Goal: Task Accomplishment & Management: Use online tool/utility

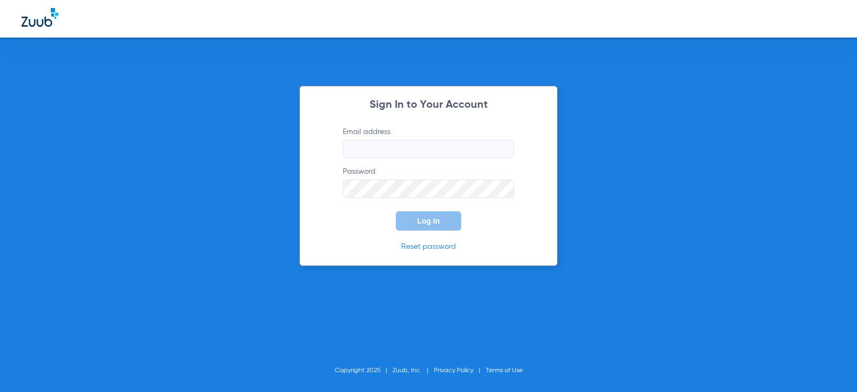
click at [384, 153] on input "Email address" at bounding box center [428, 149] width 171 height 18
type input "[EMAIL_ADDRESS][DOMAIN_NAME]"
click at [396, 211] on button "Log In" at bounding box center [428, 220] width 65 height 19
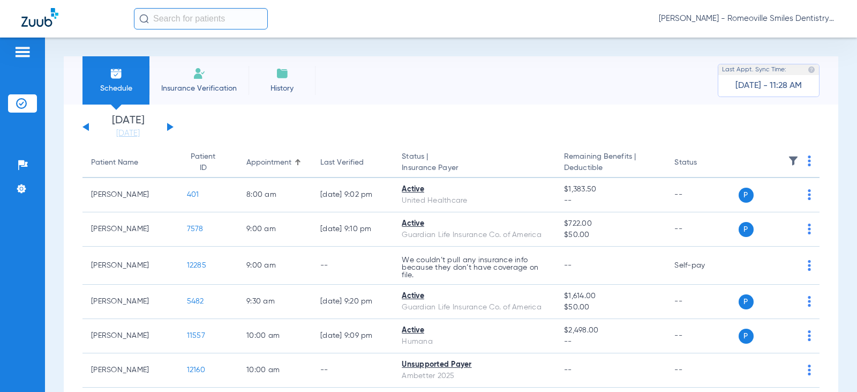
click at [200, 71] on img at bounding box center [199, 73] width 13 height 13
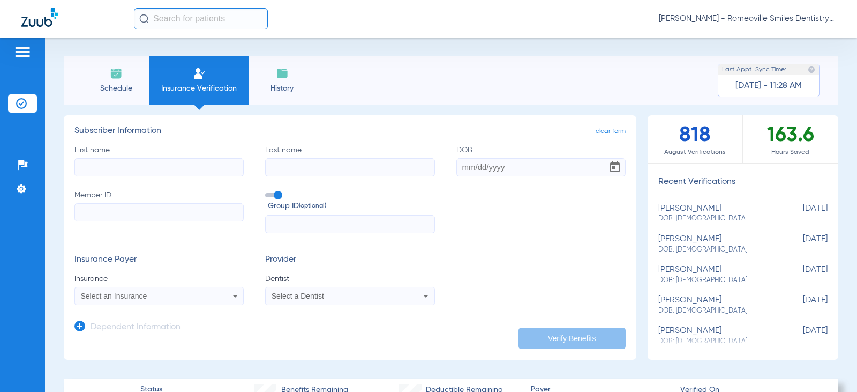
click at [293, 82] on li "History" at bounding box center [282, 80] width 67 height 48
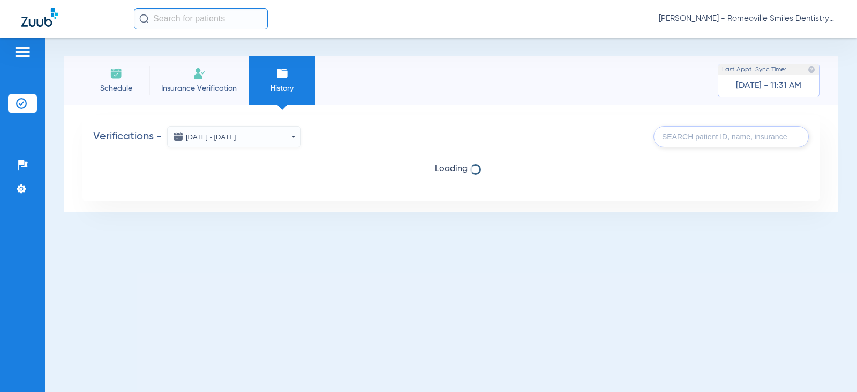
click at [111, 75] on img at bounding box center [116, 73] width 13 height 13
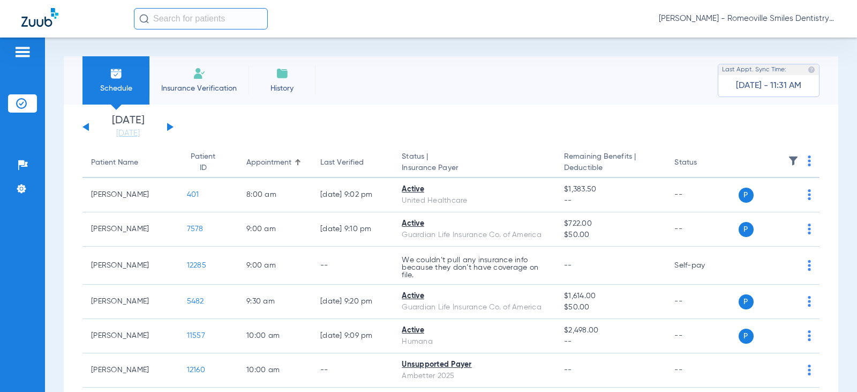
click at [111, 75] on img at bounding box center [116, 73] width 13 height 13
click at [113, 87] on span "Schedule" at bounding box center [116, 88] width 51 height 11
click at [100, 74] on li "Schedule" at bounding box center [116, 80] width 67 height 48
click at [803, 73] on div "Last Appt. Sync Time:" at bounding box center [769, 69] width 101 height 11
click at [108, 70] on li "Schedule" at bounding box center [116, 80] width 67 height 48
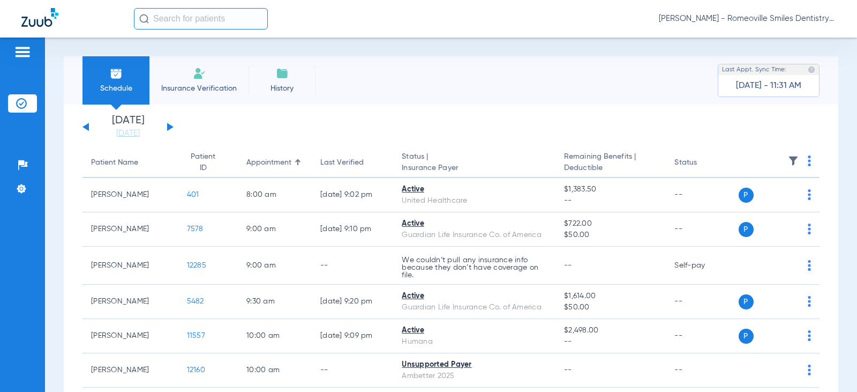
click at [165, 127] on div "[DATE] [DATE] [DATE] [DATE] [DATE] [DATE] [DATE] [DATE] [DATE] [DATE] [DATE] [D…" at bounding box center [128, 127] width 91 height 24
click at [170, 131] on div "[DATE] [DATE] [DATE] [DATE] [DATE] [DATE] [DATE] [DATE] [DATE] [DATE] [DATE] [D…" at bounding box center [128, 127] width 91 height 24
click at [168, 126] on button at bounding box center [170, 127] width 6 height 8
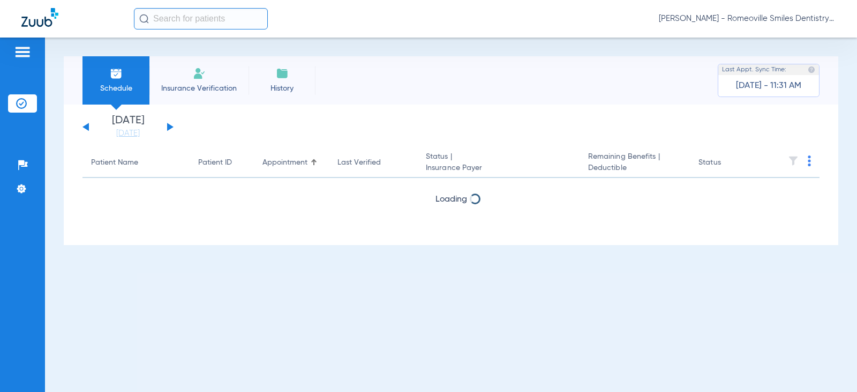
click at [168, 126] on button at bounding box center [170, 127] width 6 height 8
click at [168, 125] on button at bounding box center [170, 127] width 6 height 8
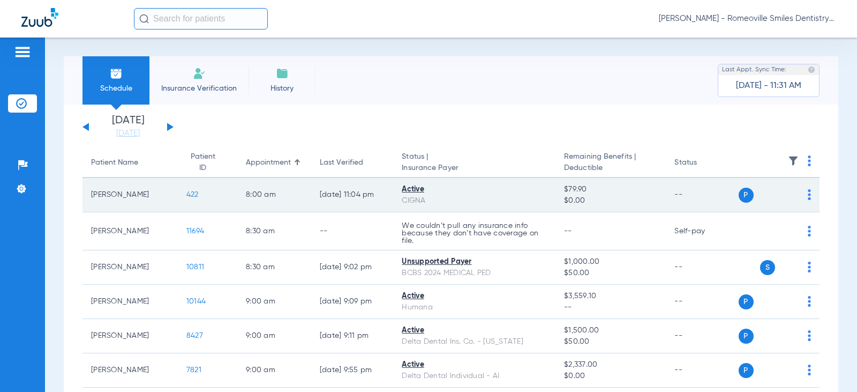
click at [808, 196] on img at bounding box center [809, 194] width 3 height 11
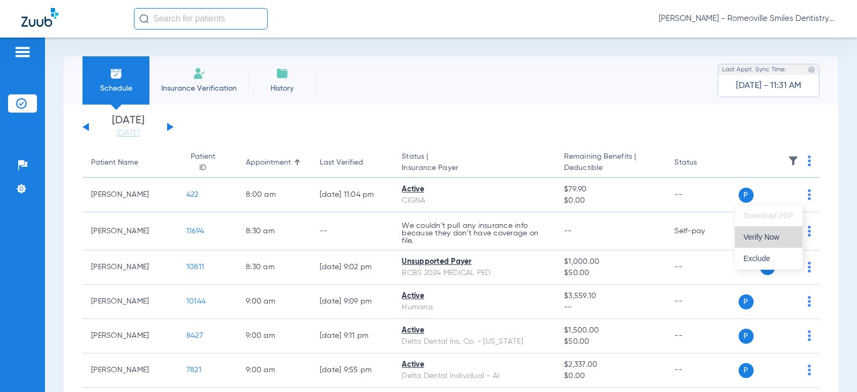
click at [775, 238] on span "Verify Now" at bounding box center [769, 237] width 50 height 8
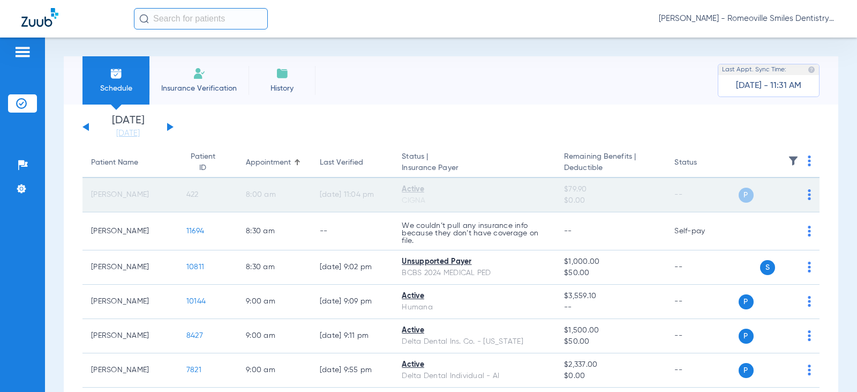
click at [358, 193] on td "[DATE] 11:04 PM" at bounding box center [352, 195] width 82 height 34
click at [808, 192] on img at bounding box center [809, 194] width 3 height 11
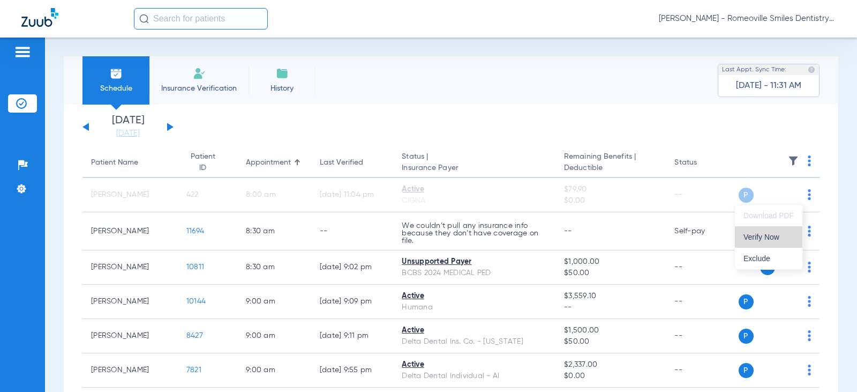
click at [765, 237] on span "Verify Now" at bounding box center [769, 237] width 50 height 8
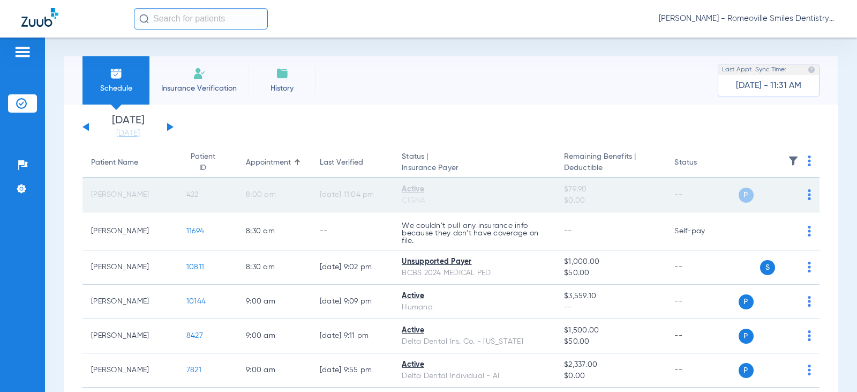
click at [739, 197] on span "P" at bounding box center [746, 195] width 15 height 15
click at [798, 195] on div "P S" at bounding box center [775, 195] width 73 height 15
click at [808, 195] on img at bounding box center [809, 194] width 3 height 11
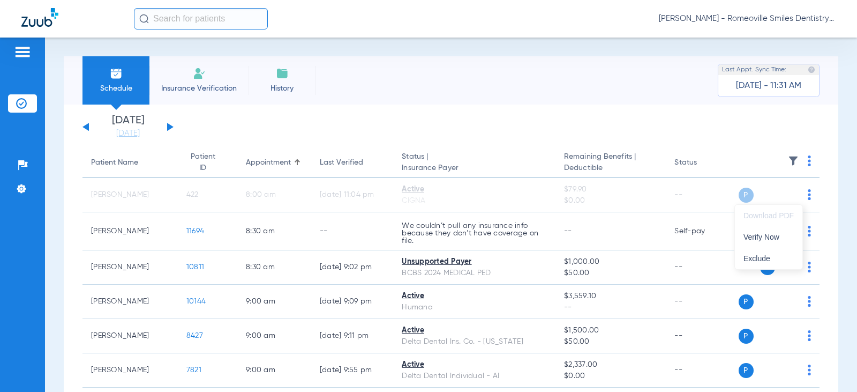
click at [75, 178] on div at bounding box center [428, 196] width 857 height 392
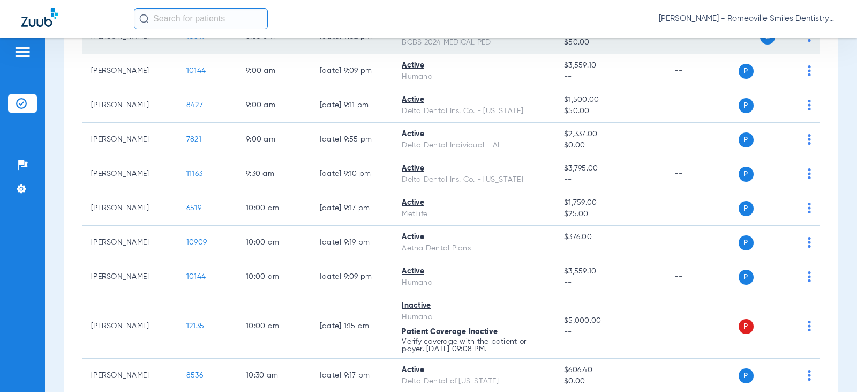
scroll to position [54, 0]
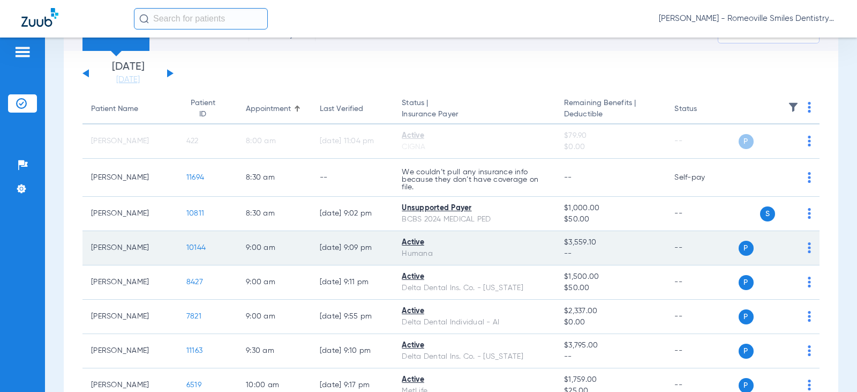
click at [186, 246] on span "10144" at bounding box center [195, 248] width 19 height 8
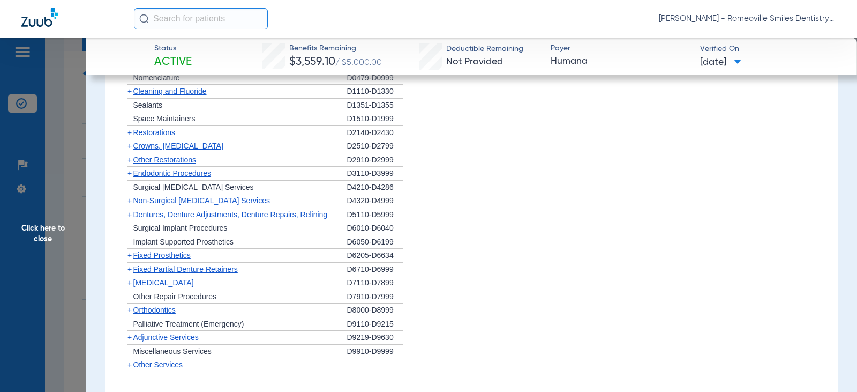
scroll to position [645, 0]
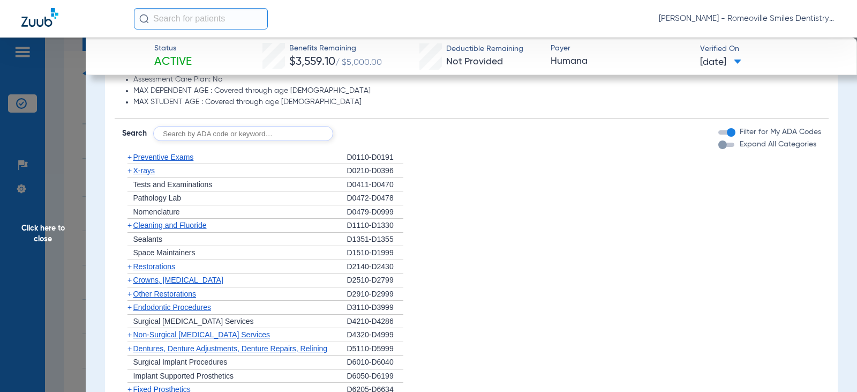
click at [182, 159] on span "Preventive Exams" at bounding box center [163, 157] width 61 height 9
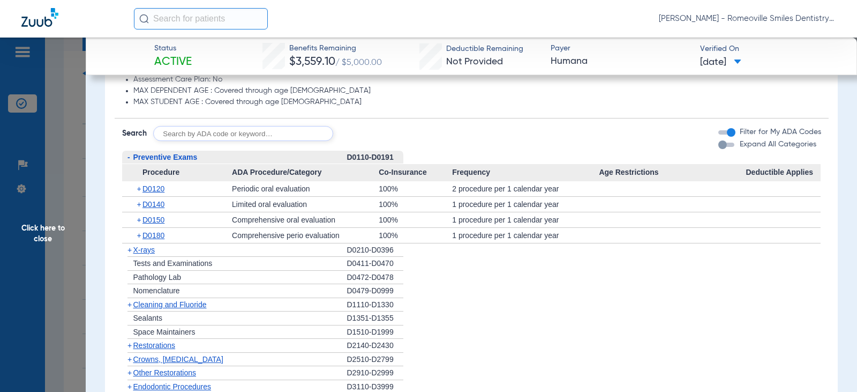
click at [67, 261] on span "Click here to close" at bounding box center [43, 234] width 86 height 392
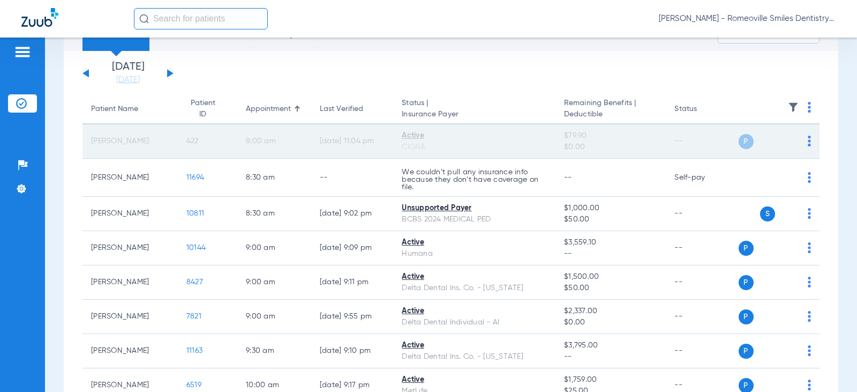
click at [808, 141] on img at bounding box center [809, 141] width 3 height 11
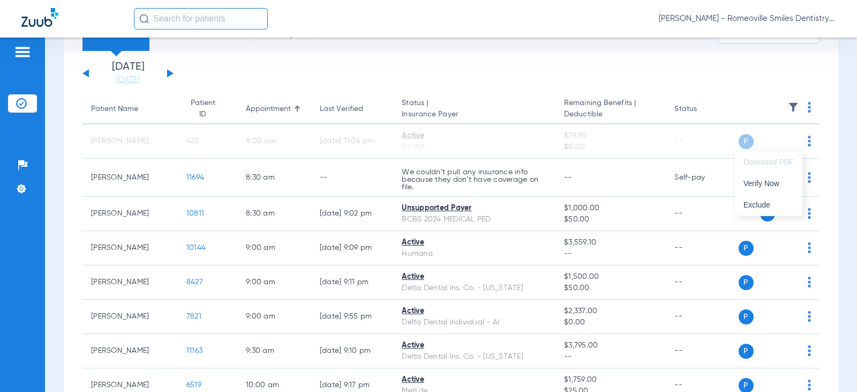
click at [816, 160] on div at bounding box center [428, 196] width 857 height 392
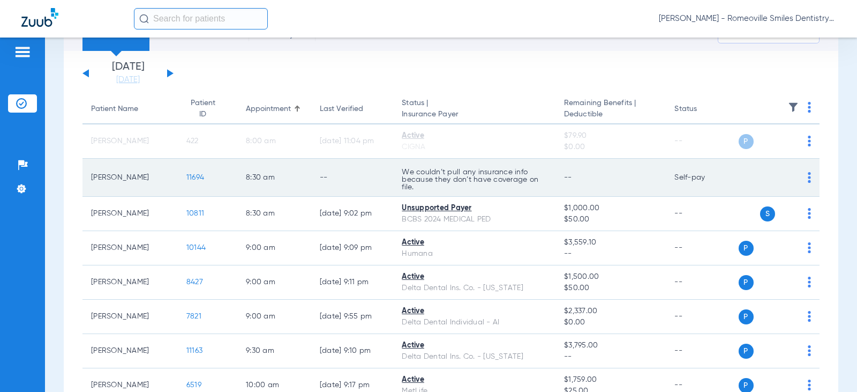
click at [808, 177] on img at bounding box center [809, 177] width 3 height 11
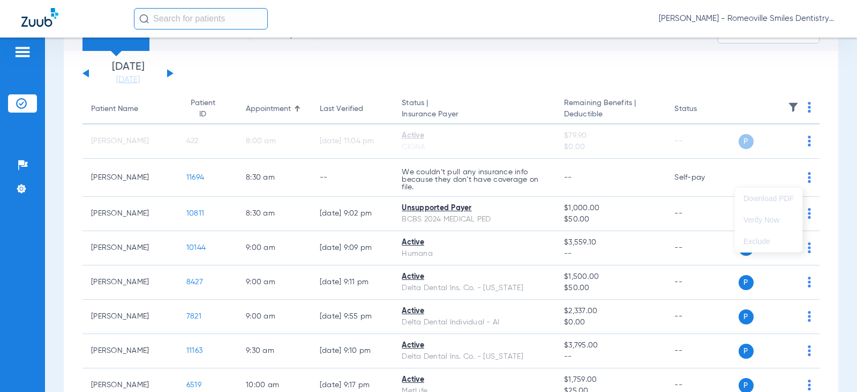
click at [799, 286] on div at bounding box center [428, 196] width 857 height 392
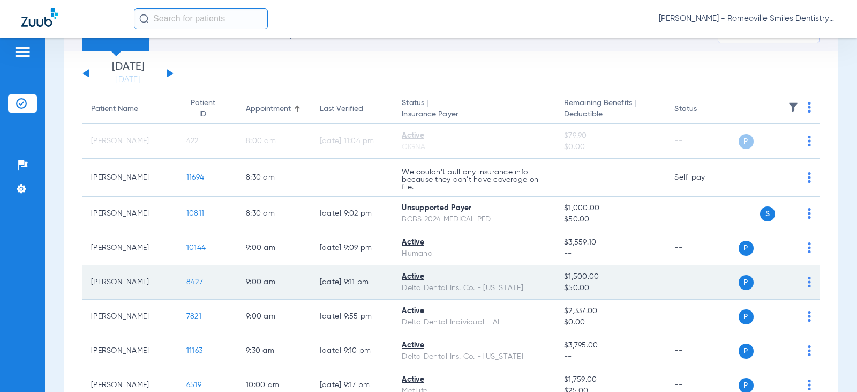
click at [799, 283] on div "P S" at bounding box center [775, 282] width 73 height 15
click at [808, 280] on img at bounding box center [809, 281] width 3 height 11
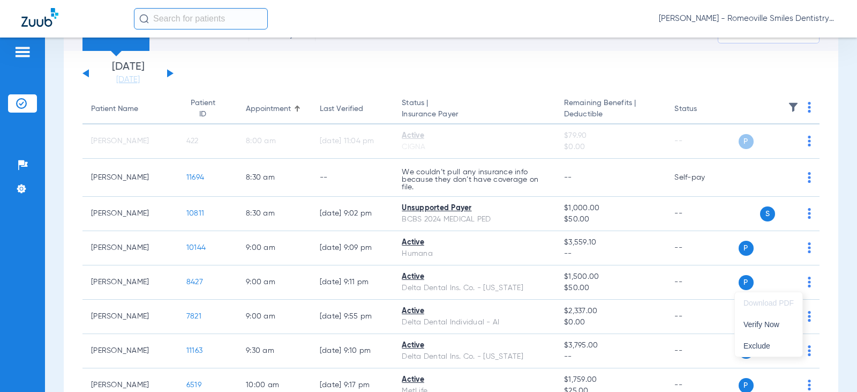
click at [843, 202] on div at bounding box center [428, 196] width 857 height 392
